Goal: Information Seeking & Learning: Learn about a topic

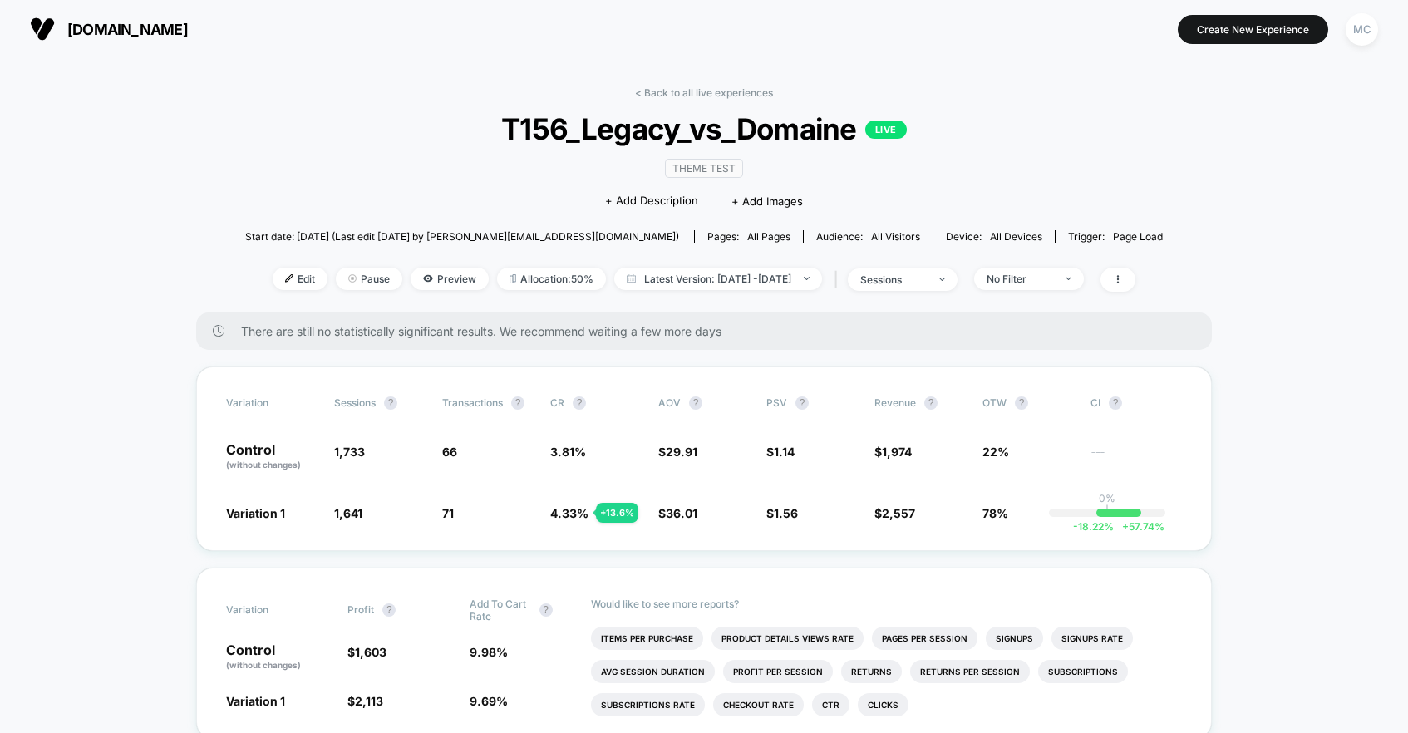
click at [255, 214] on div "< Back to all live experiences T156_Legacy_vs_Domaine LIVE Theme Test Click to …" at bounding box center [704, 199] width 918 height 226
click at [440, 175] on div "Theme Test Click to edit experience details + Add Description + Add Images" at bounding box center [704, 184] width 550 height 76
click at [386, 189] on div "< Back to all live experiences T156_Legacy_vs_Domaine LIVE Theme Test Click to …" at bounding box center [704, 199] width 918 height 226
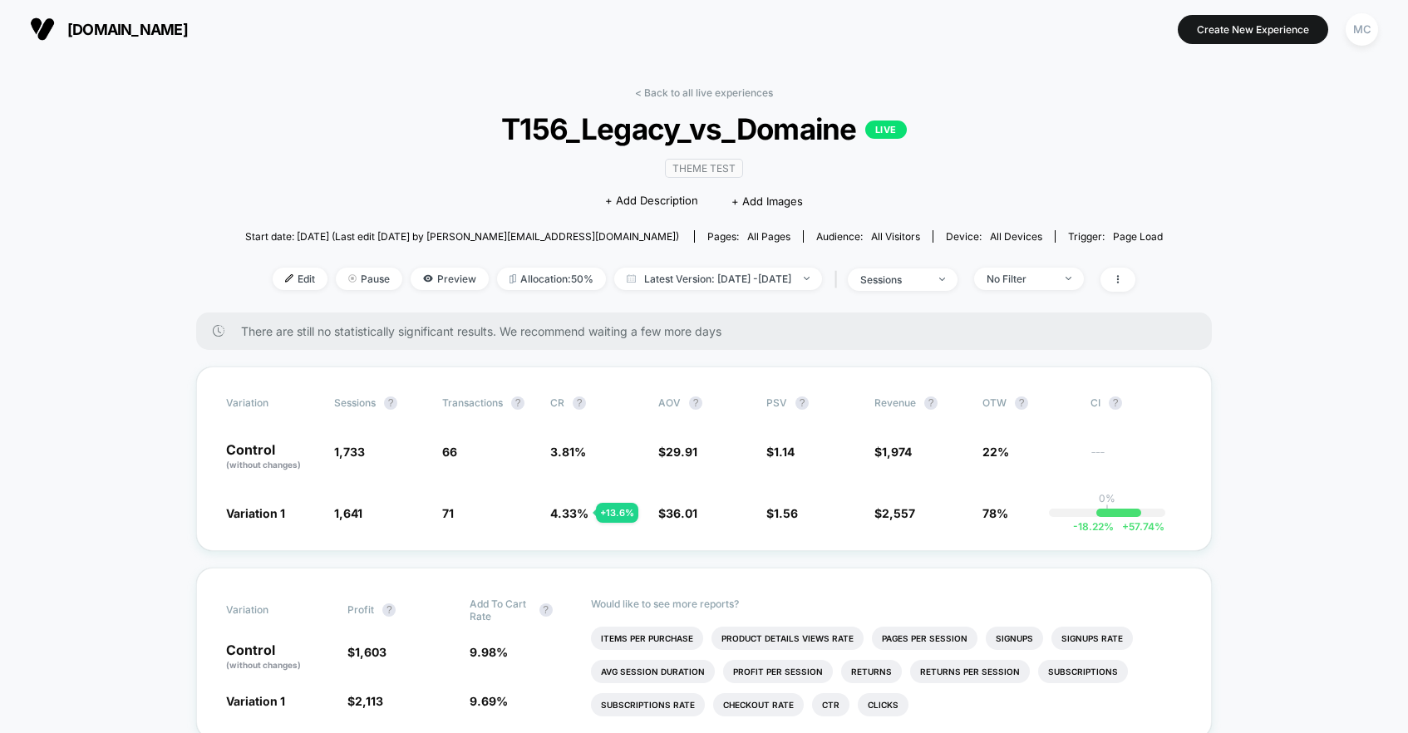
click at [375, 164] on div "< Back to all live experiences T156_Legacy_vs_Domaine LIVE Theme Test Click to …" at bounding box center [704, 199] width 918 height 226
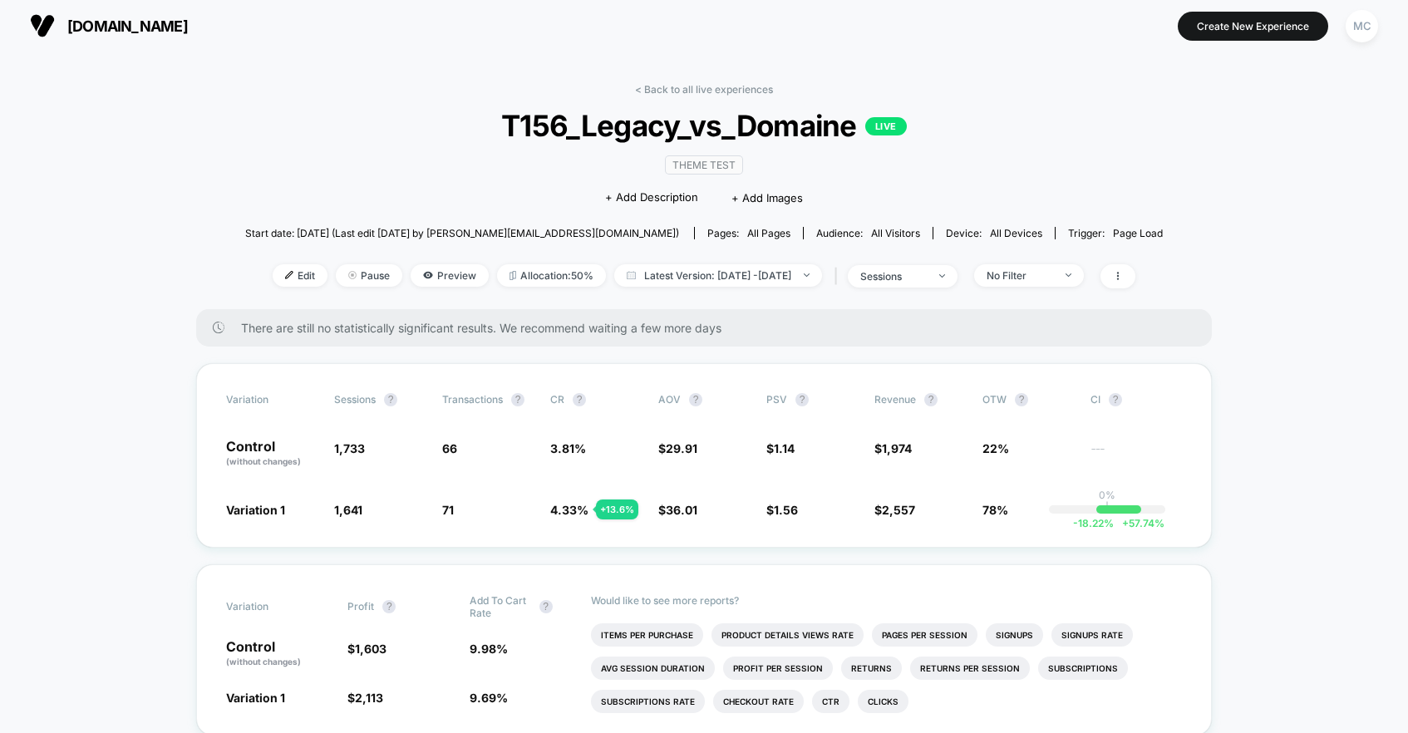
click at [258, 126] on div "< Back to all live experiences T156_Legacy_vs_Domaine LIVE Theme Test Click to …" at bounding box center [704, 196] width 918 height 226
click at [289, 168] on div "< Back to all live experiences T156_Legacy_vs_Domaine LIVE Theme Test Click to …" at bounding box center [704, 196] width 918 height 226
click at [263, 203] on div "< Back to all live experiences T156_Legacy_vs_Domaine LIVE Theme Test Click to …" at bounding box center [704, 196] width 918 height 226
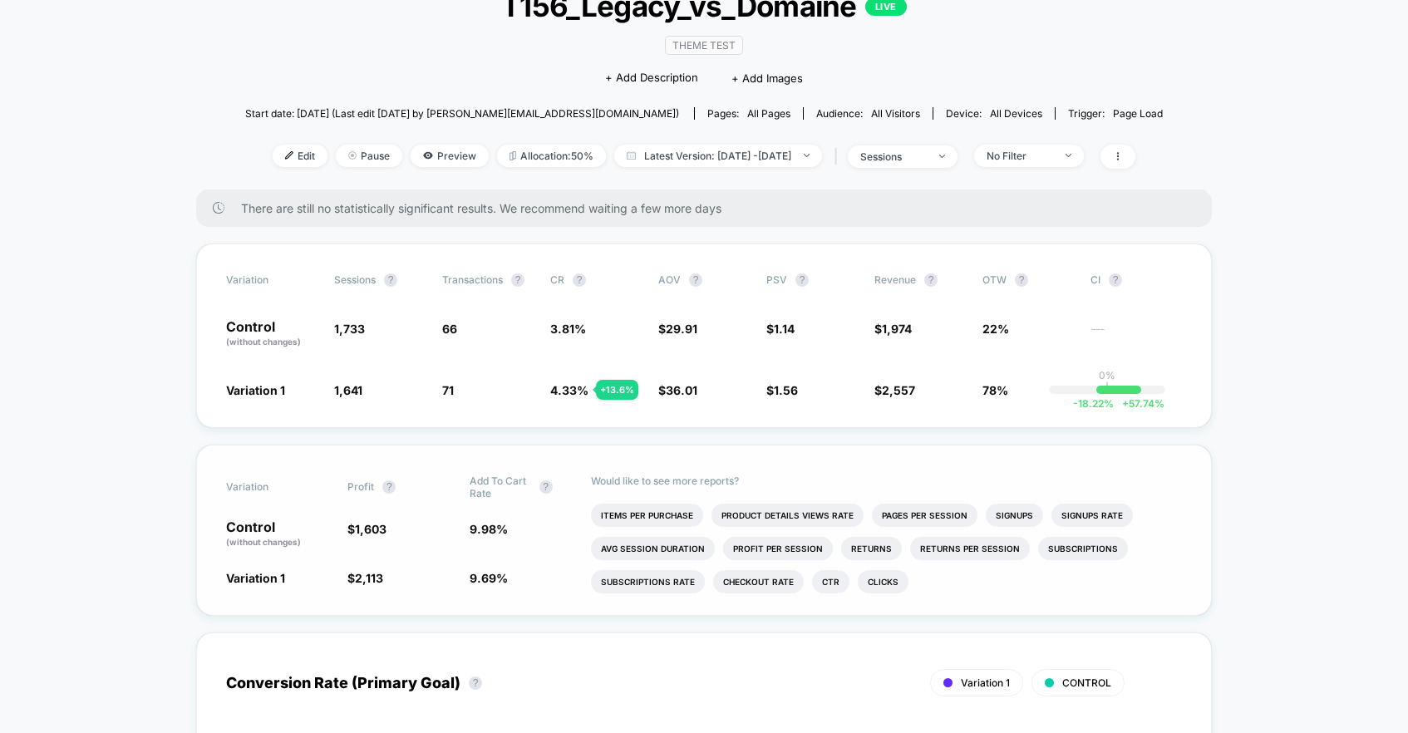
scroll to position [126, 0]
click at [308, 413] on div "Variation Sessions ? Transactions ? CR ? AOV ? PSV ? Revenue ? OTW ? CI ? Contr…" at bounding box center [704, 333] width 1016 height 185
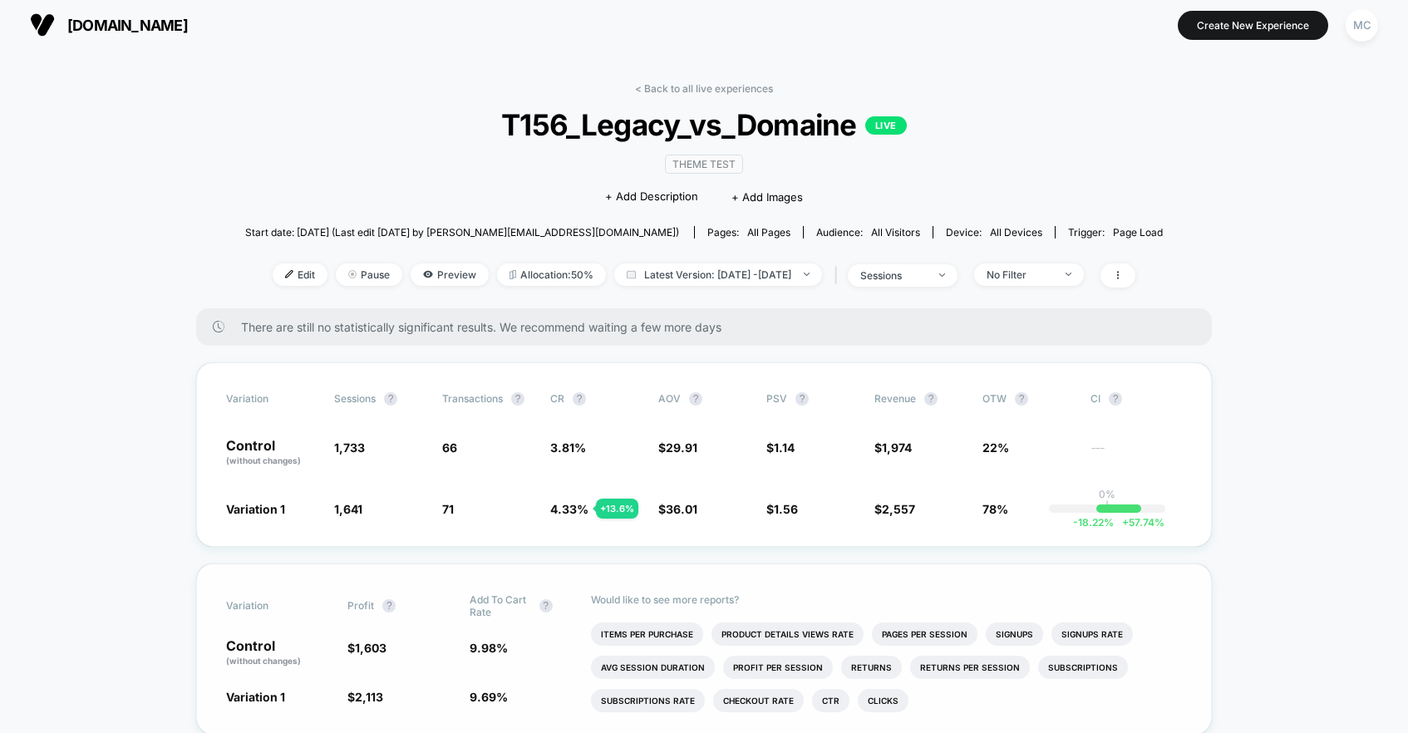
scroll to position [0, 0]
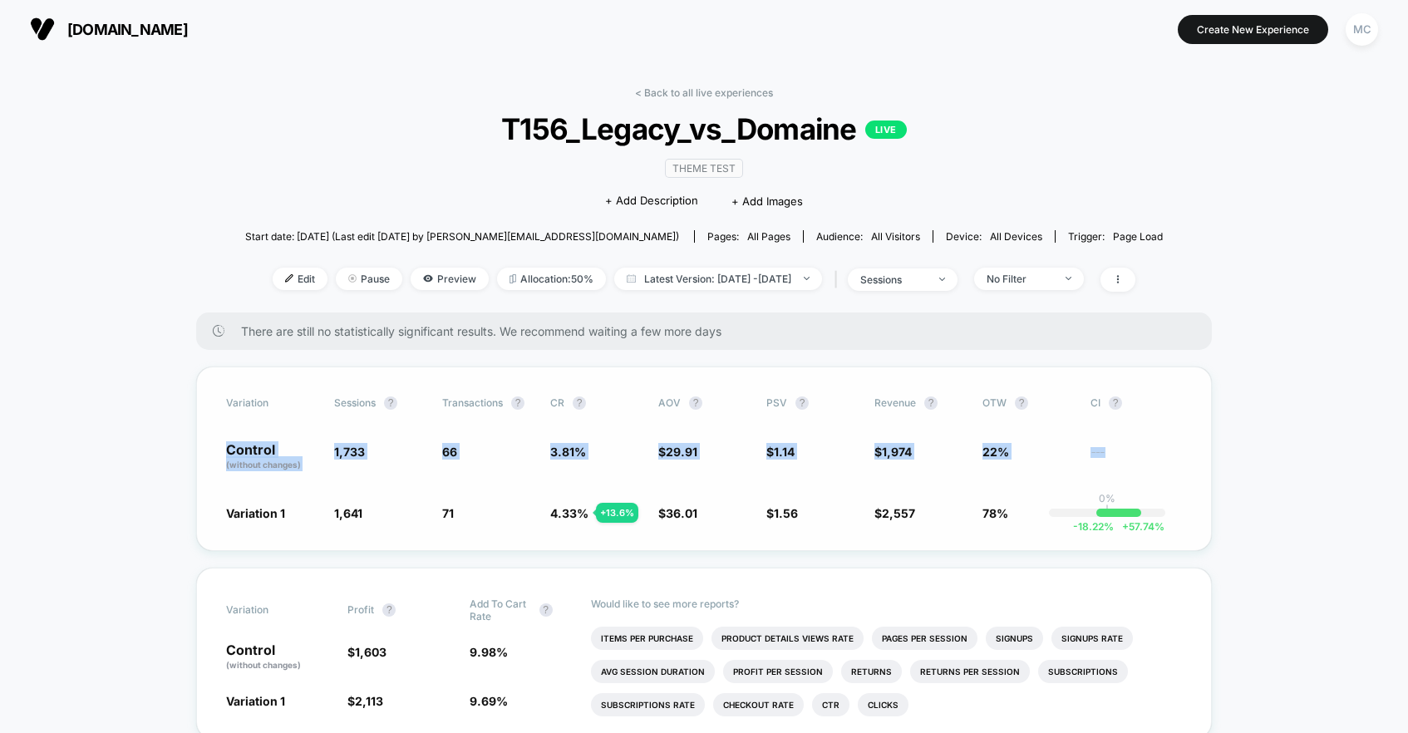
drag, startPoint x: 230, startPoint y: 454, endPoint x: 1095, endPoint y: 471, distance: 864.6
click at [1095, 471] on div "Variation Sessions ? Transactions ? CR ? AOV ? PSV ? Revenue ? OTW ? CI ? Contr…" at bounding box center [704, 459] width 1016 height 185
click at [1094, 470] on span "---" at bounding box center [1136, 459] width 91 height 24
drag, startPoint x: 220, startPoint y: 458, endPoint x: 1139, endPoint y: 436, distance: 918.7
click at [1140, 436] on div "Variation Sessions ? Transactions ? CR ? AOV ? PSV ? Revenue ? OTW ? CI ? Contr…" at bounding box center [704, 459] width 1016 height 185
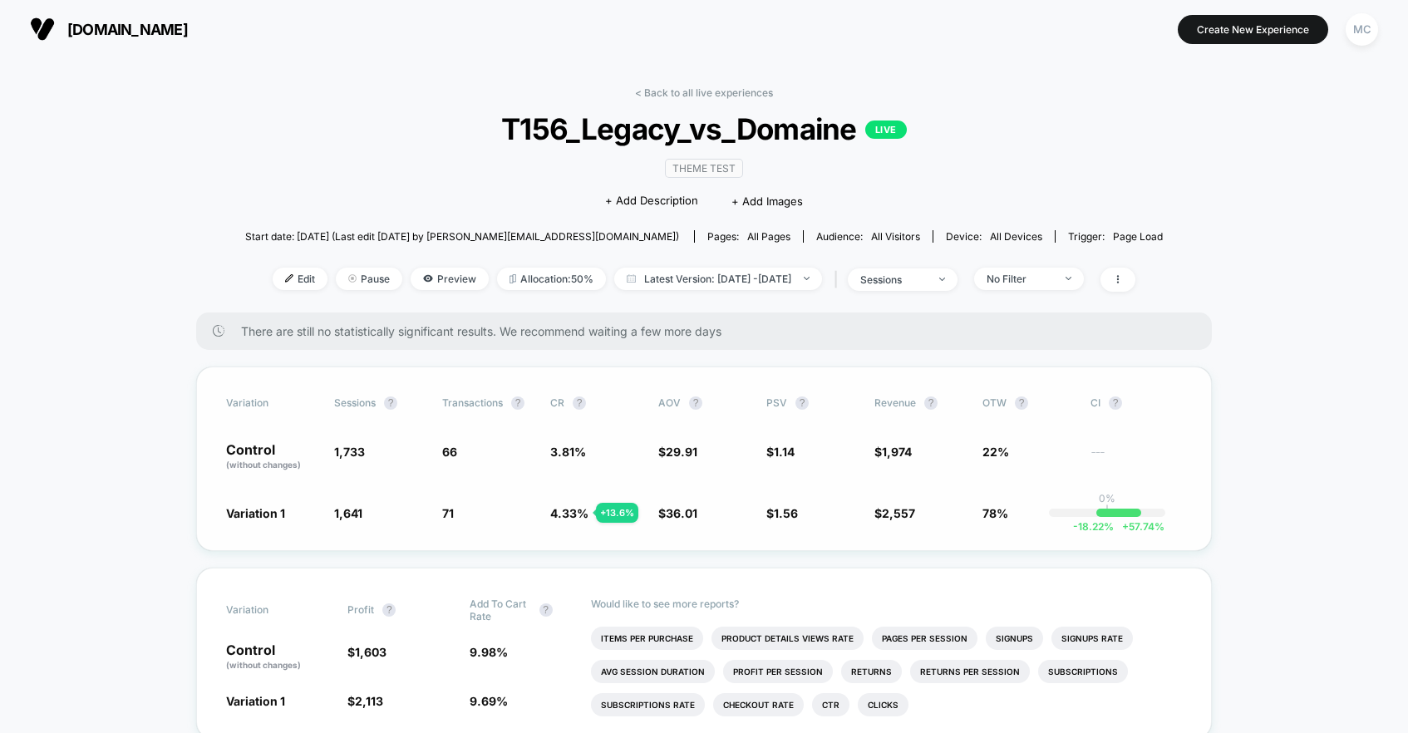
click at [226, 510] on span "Variation 1" at bounding box center [255, 513] width 59 height 14
drag, startPoint x: 222, startPoint y: 512, endPoint x: 590, endPoint y: 515, distance: 368.2
click at [658, 522] on div "Variation Sessions ? Transactions ? CR ? AOV ? PSV ? Revenue ? OTW ? CI ? Contr…" at bounding box center [704, 459] width 1016 height 185
click at [588, 515] on span "4.33 % + 13.6 %" at bounding box center [595, 513] width 91 height 17
click at [544, 498] on div "Variation Sessions ? Transactions ? CR ? AOV ? PSV ? Revenue ? OTW ? CI ? Contr…" at bounding box center [704, 459] width 1016 height 185
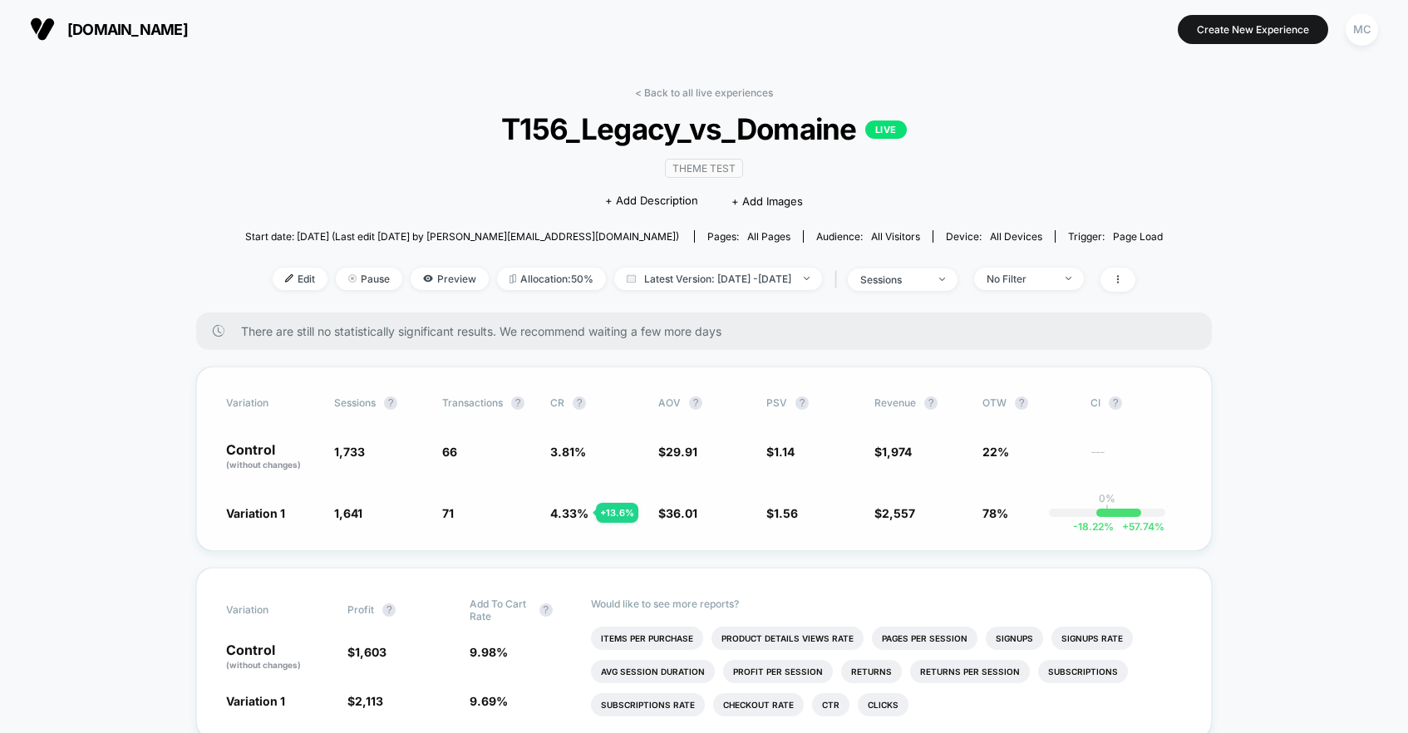
click at [454, 446] on span "66" at bounding box center [449, 452] width 15 height 14
click at [447, 452] on span "66" at bounding box center [449, 452] width 15 height 14
drag, startPoint x: 229, startPoint y: 449, endPoint x: 478, endPoint y: 456, distance: 248.6
click at [497, 452] on div "Control (without changes) 1,733 66 3.81 % $ 29.91 $ 1.14 $ 1,974 22% ---" at bounding box center [704, 457] width 956 height 28
click at [476, 457] on span "66" at bounding box center [487, 457] width 91 height 28
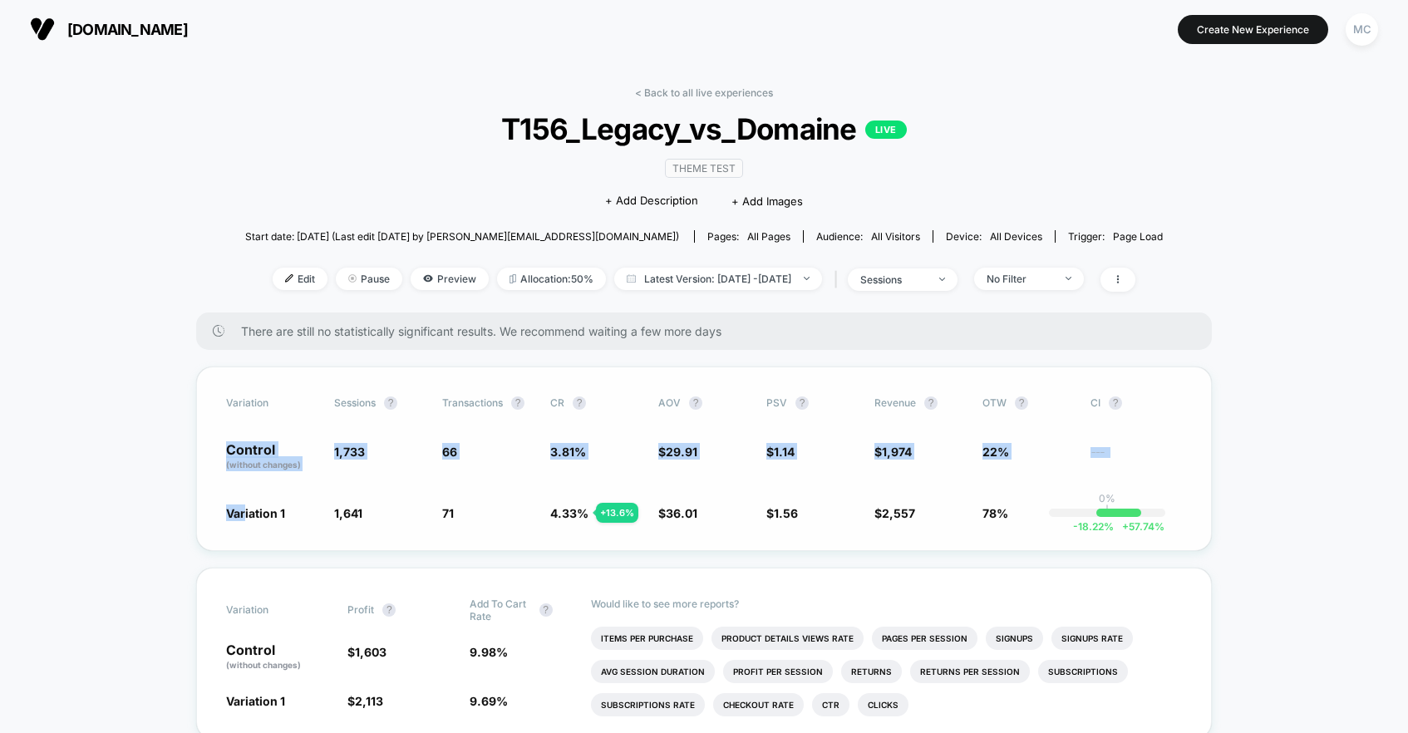
click at [248, 510] on div "Variation Sessions ? Transactions ? CR ? AOV ? PSV ? Revenue ? OTW ? CI ? Contr…" at bounding box center [704, 459] width 1016 height 185
click at [263, 485] on div "Variation Sessions ? Transactions ? CR ? AOV ? PSV ? Revenue ? OTW ? CI ? Contr…" at bounding box center [704, 459] width 1016 height 185
drag, startPoint x: 227, startPoint y: 456, endPoint x: 1016, endPoint y: 452, distance: 788.8
click at [1106, 447] on div "Control (without changes) 1,733 66 3.81 % $ 29.91 $ 1.14 $ 1,974 22% ---" at bounding box center [704, 457] width 956 height 28
click at [497, 418] on div "Variation Sessions ? Transactions ? CR ? AOV ? PSV ? Revenue ? OTW ? CI ? Contr…" at bounding box center [704, 459] width 1016 height 185
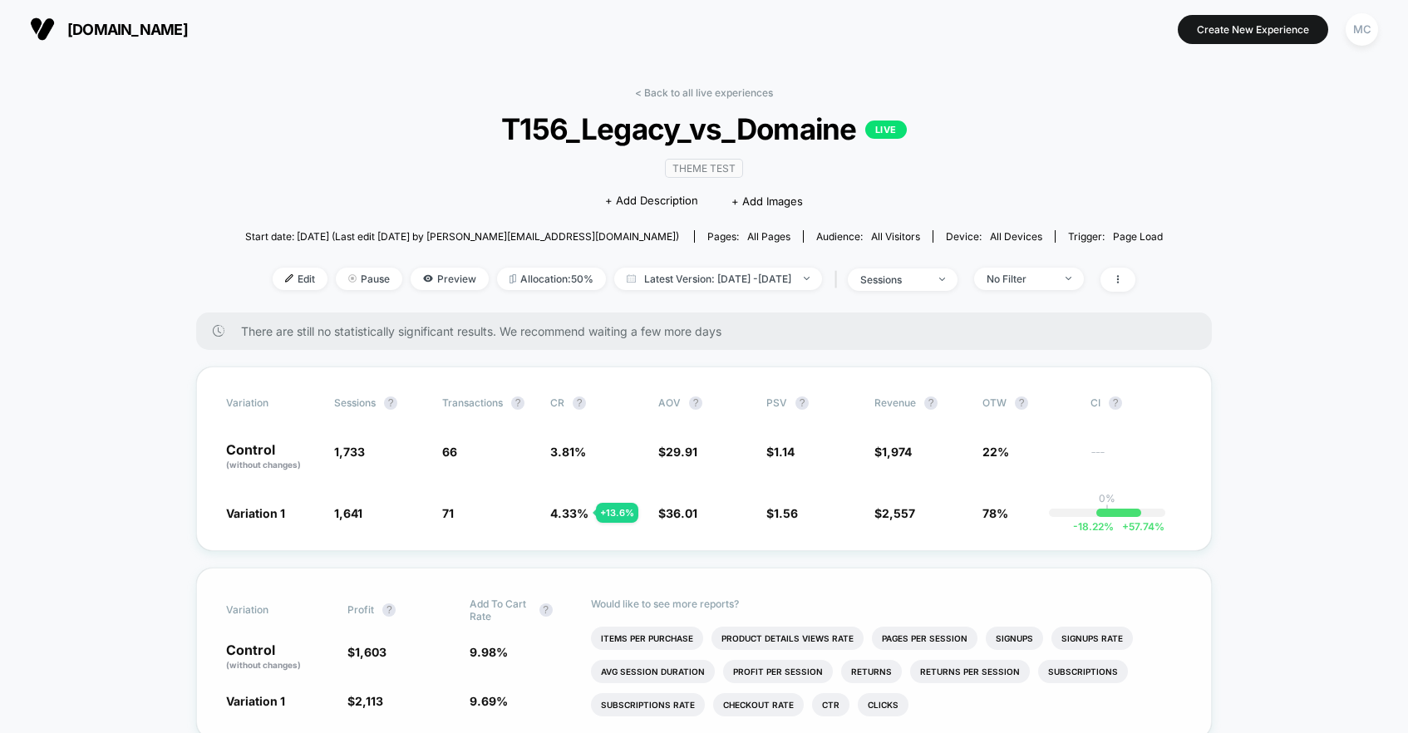
drag, startPoint x: 464, startPoint y: 662, endPoint x: 508, endPoint y: 656, distance: 44.6
click at [516, 659] on div "Control (without changes) $ 1,603 9.98 %" at bounding box center [704, 657] width 956 height 28
drag, startPoint x: 508, startPoint y: 656, endPoint x: 459, endPoint y: 654, distance: 49.1
click at [459, 654] on div "Control (without changes) $ 1,603 9.98 %" at bounding box center [704, 657] width 956 height 28
click at [461, 655] on div "Control (without changes) $ 1,603 9.98 %" at bounding box center [704, 657] width 956 height 28
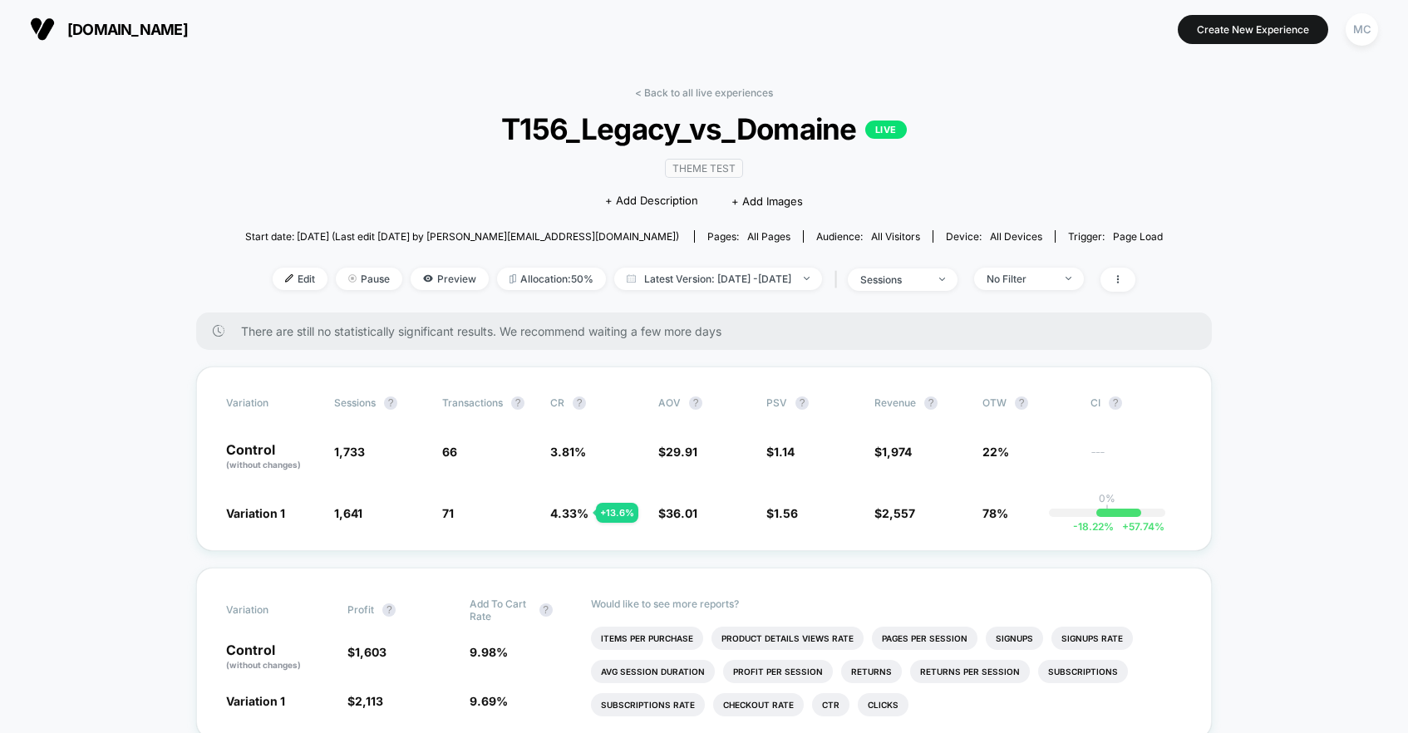
click at [280, 126] on div "< Back to all live experiences T156_Legacy_vs_Domaine LIVE Theme Test Click to …" at bounding box center [704, 199] width 918 height 226
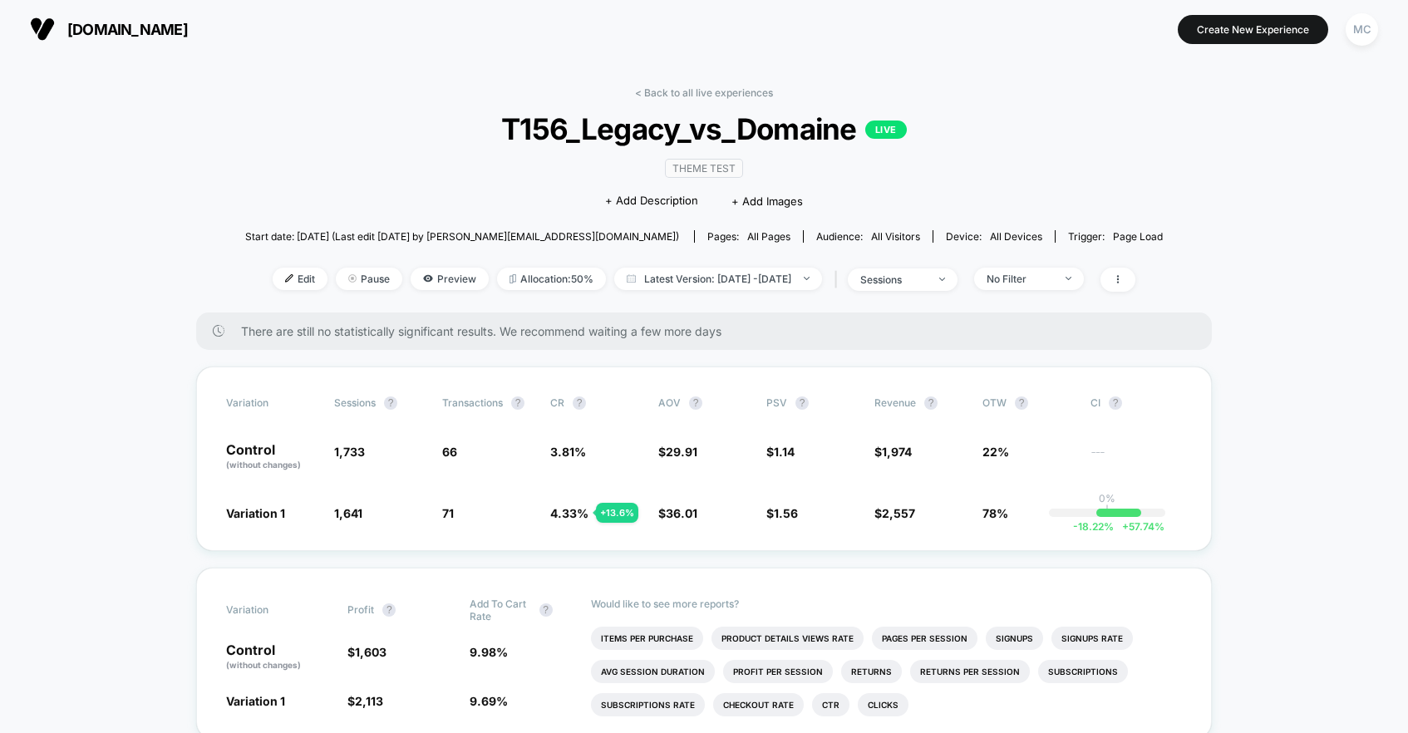
drag, startPoint x: 111, startPoint y: 501, endPoint x: 102, endPoint y: 502, distance: 9.2
